Goal: Navigation & Orientation: Find specific page/section

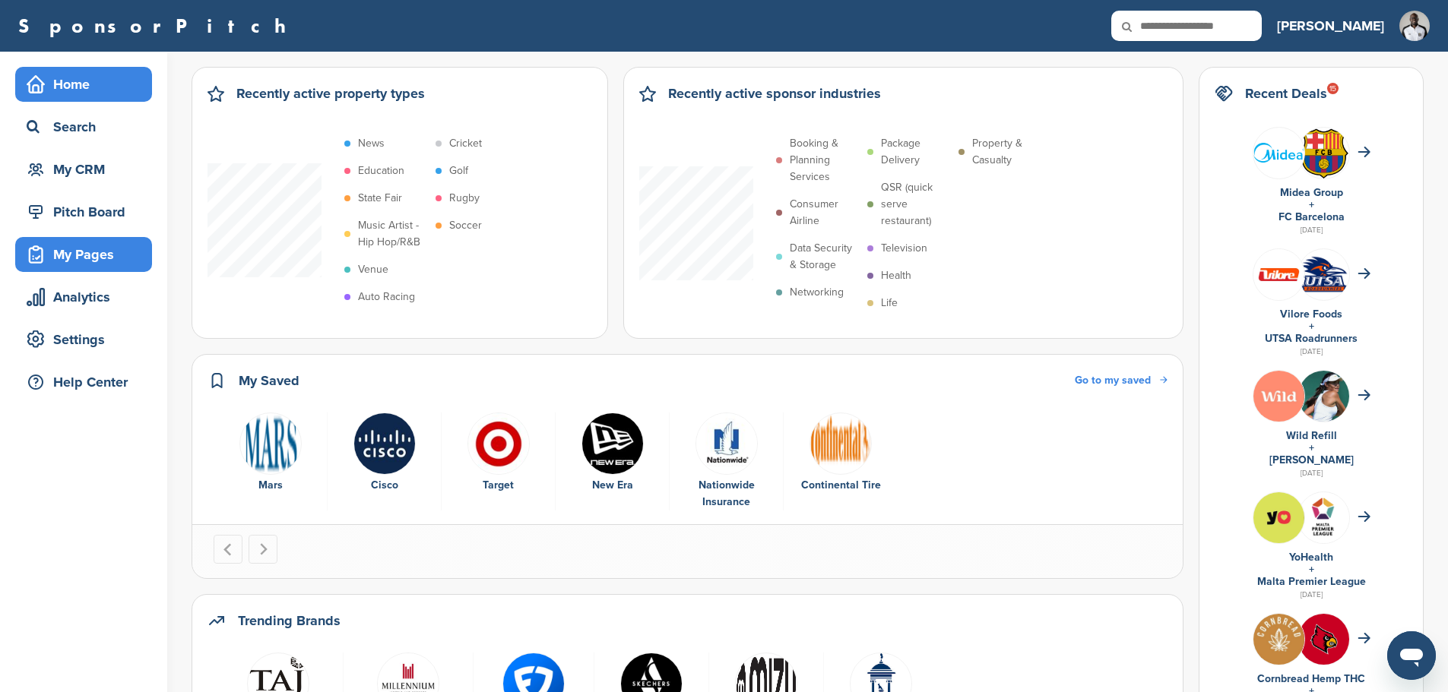
click at [125, 251] on div "My Pages" at bounding box center [87, 254] width 129 height 27
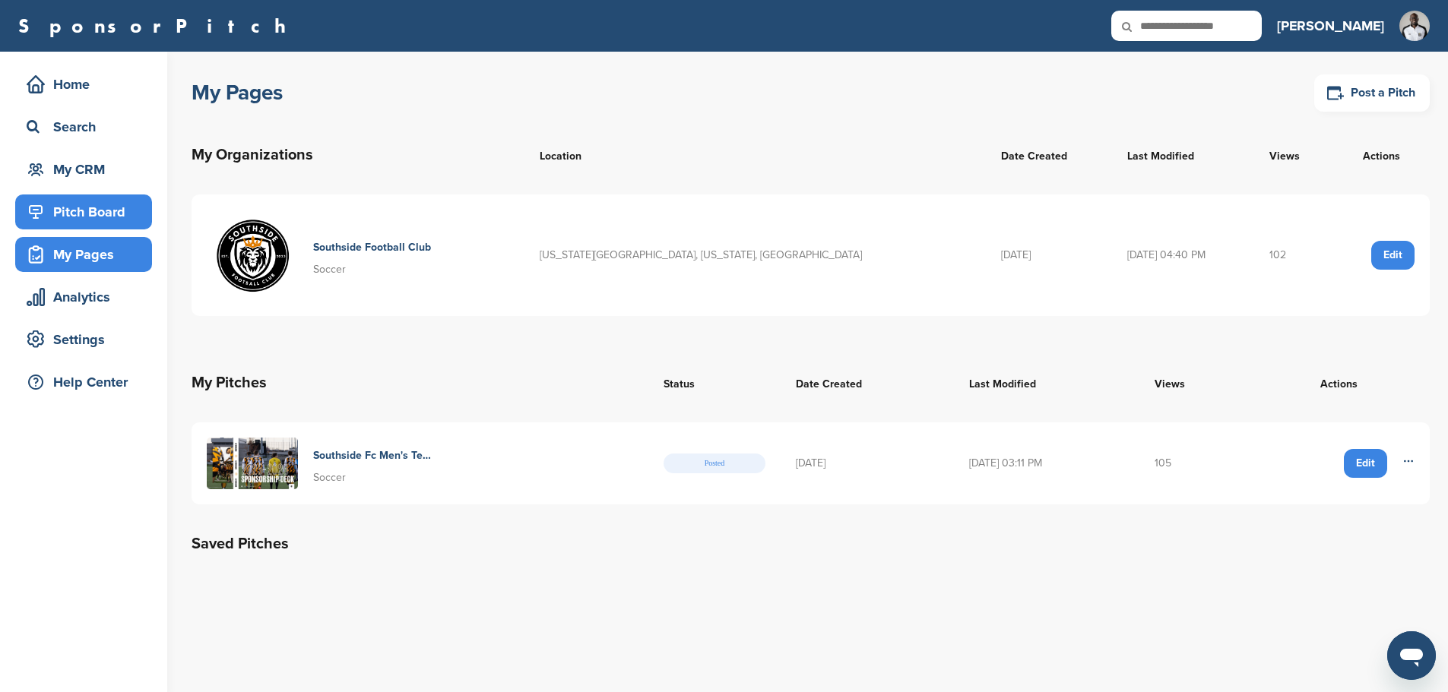
click at [110, 214] on div "Pitch Board" at bounding box center [87, 211] width 129 height 27
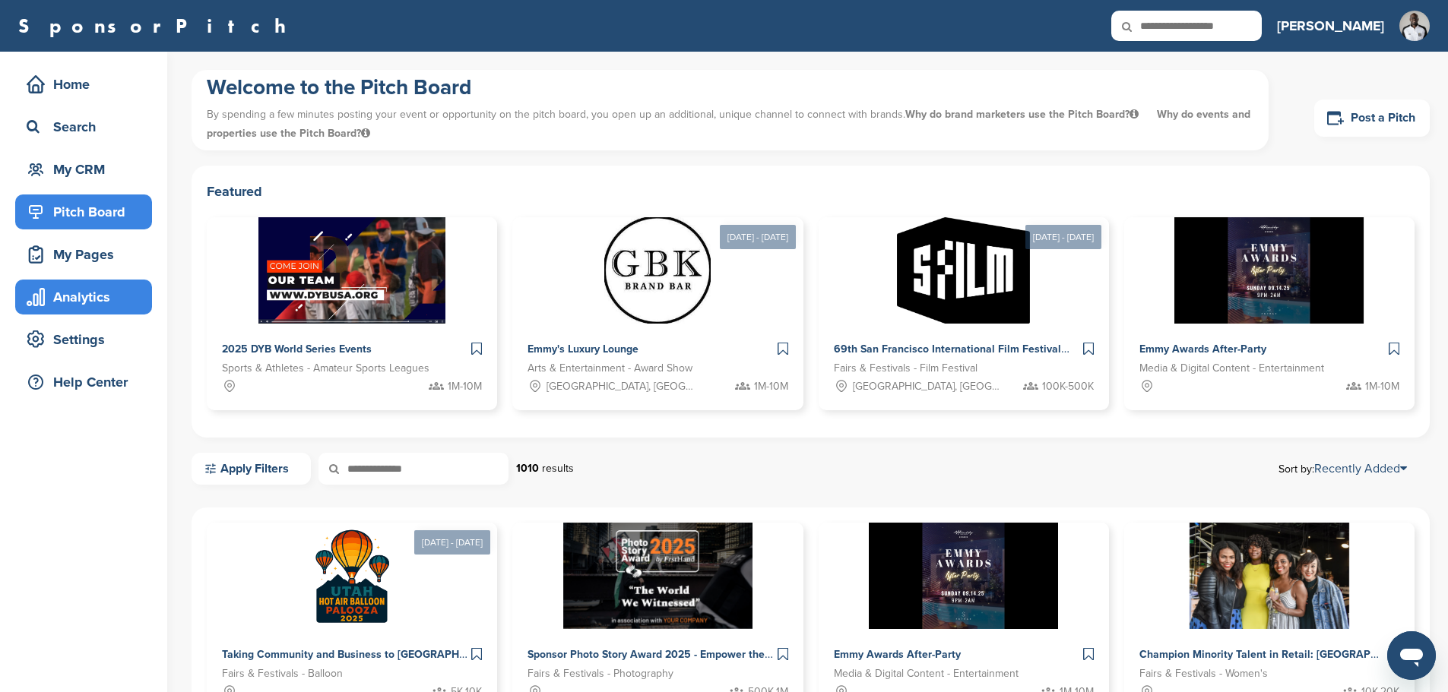
click at [78, 302] on div "Analytics" at bounding box center [87, 296] width 129 height 27
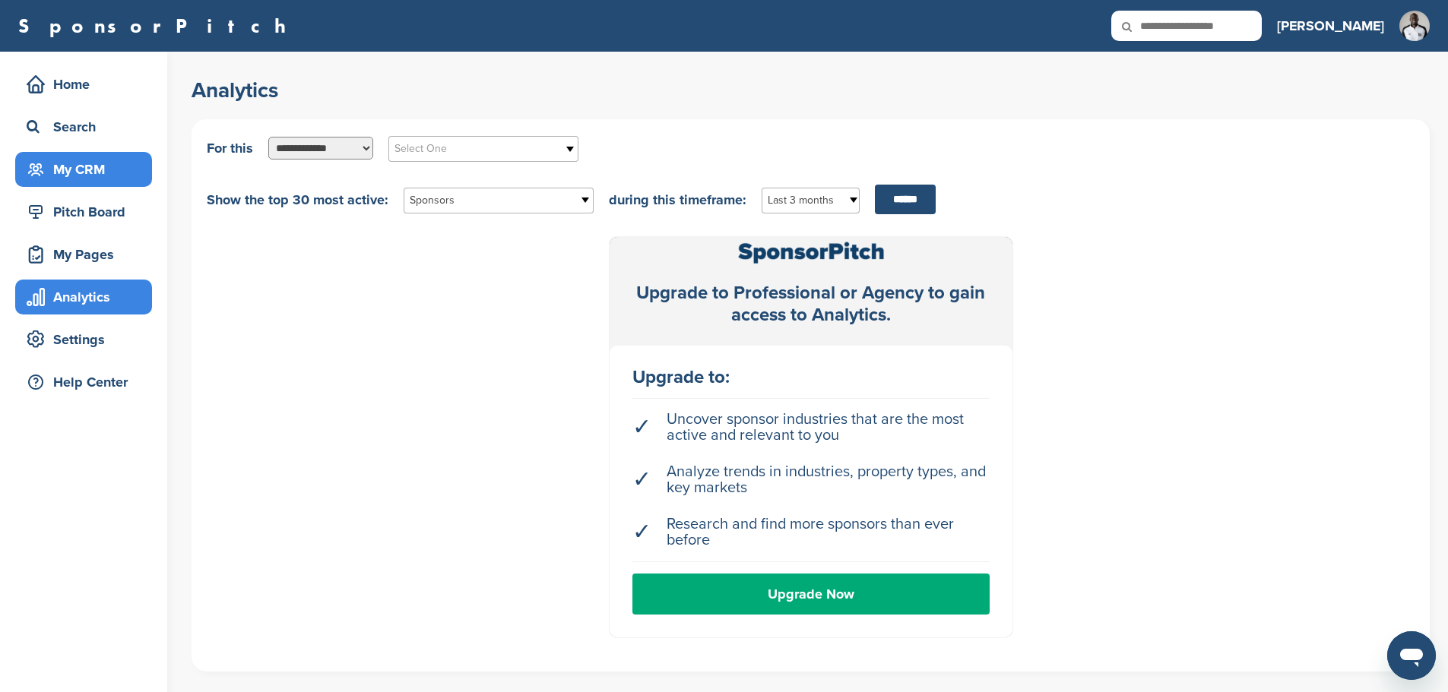
click at [101, 169] on div "My CRM" at bounding box center [87, 169] width 129 height 27
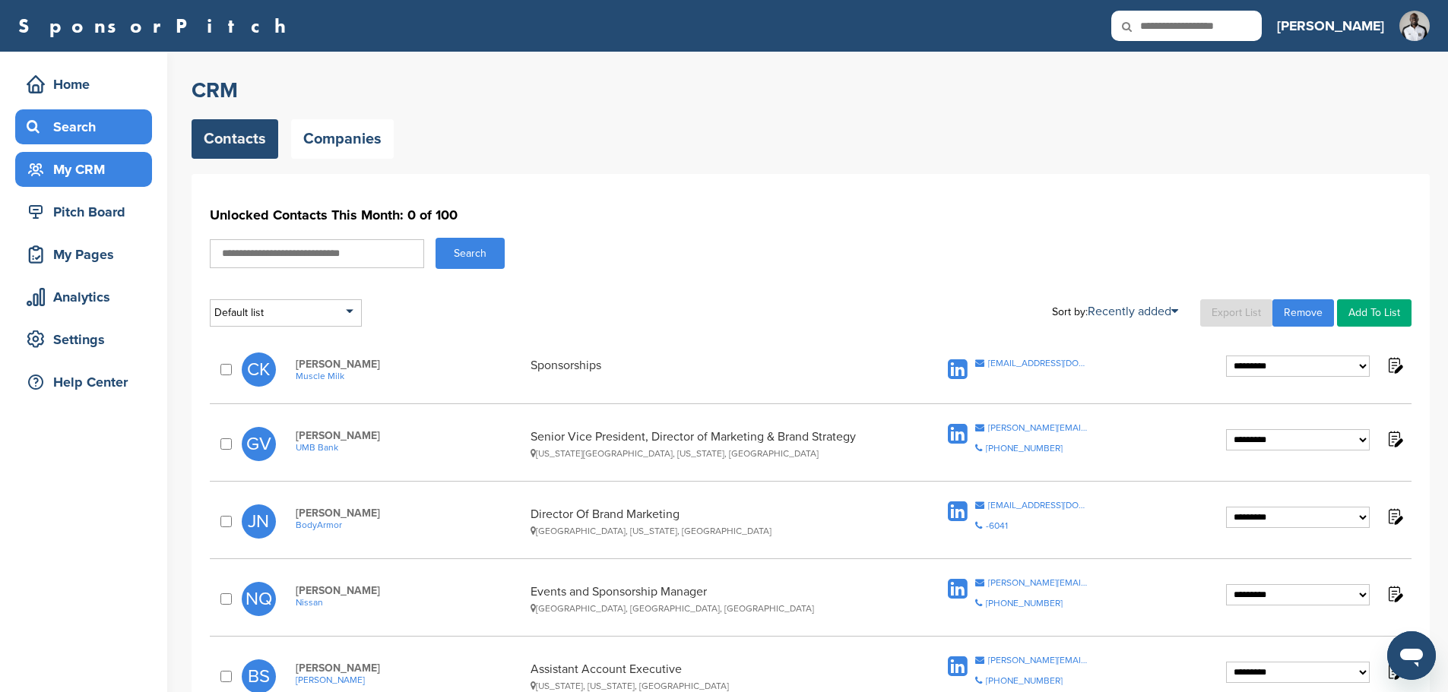
click at [106, 128] on div "Search" at bounding box center [87, 126] width 129 height 27
